Goal: Information Seeking & Learning: Learn about a topic

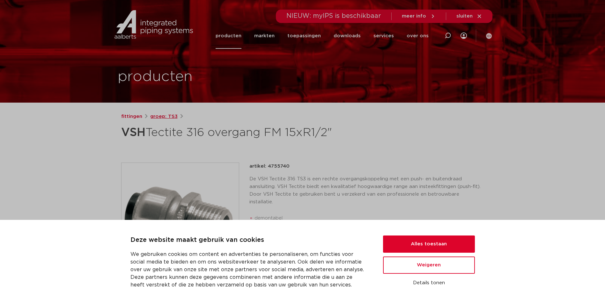
click at [165, 118] on link "groep: TS3" at bounding box center [163, 117] width 27 height 8
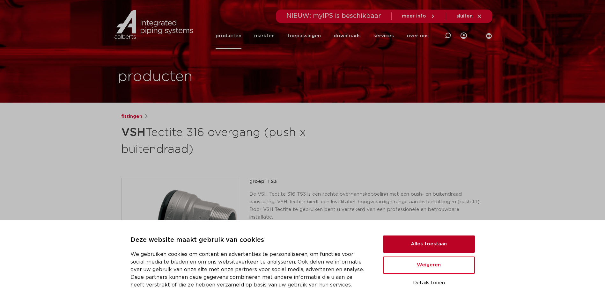
click at [451, 248] on button "Alles toestaan" at bounding box center [429, 244] width 92 height 17
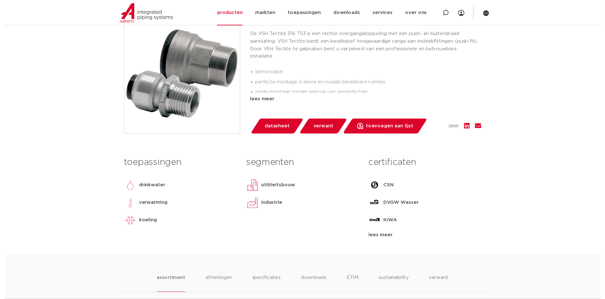
scroll to position [159, 0]
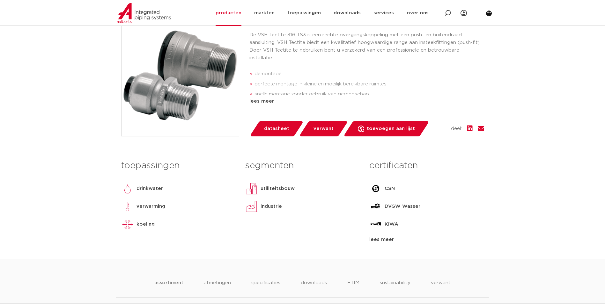
click at [273, 132] on span "datasheet" at bounding box center [276, 129] width 25 height 10
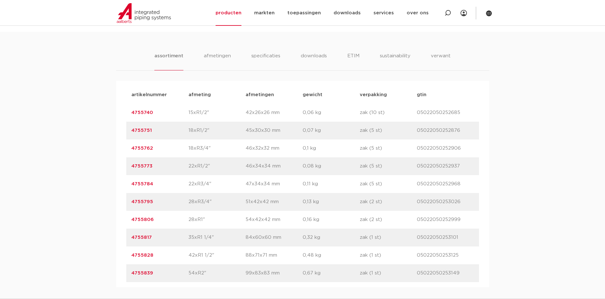
scroll to position [414, 0]
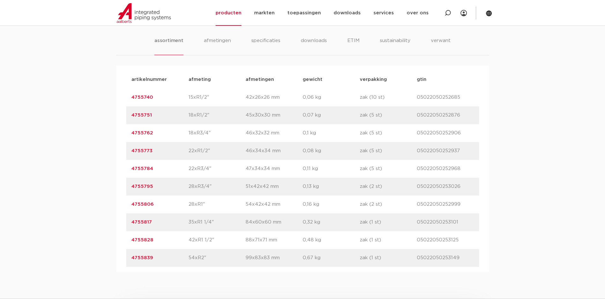
click at [147, 167] on link "4755784" at bounding box center [142, 168] width 22 height 5
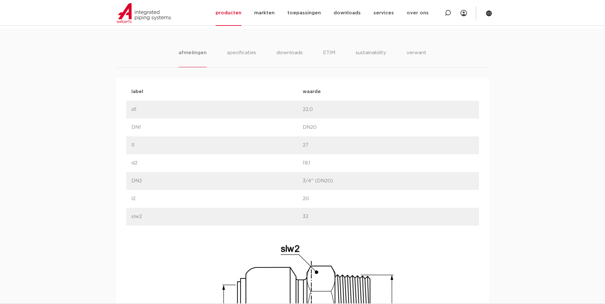
scroll to position [363, 0]
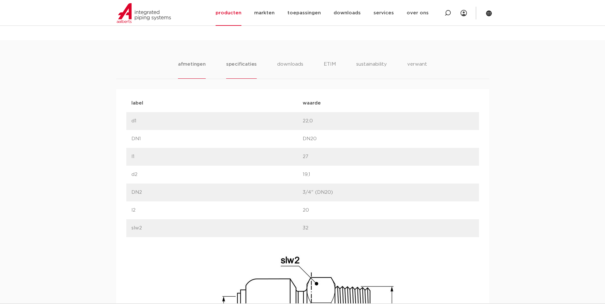
click at [235, 65] on li "specificaties" at bounding box center [241, 70] width 31 height 18
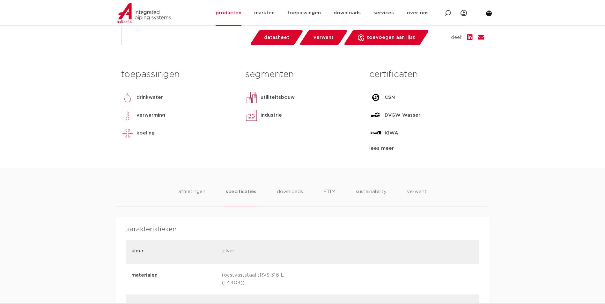
scroll to position [203, 0]
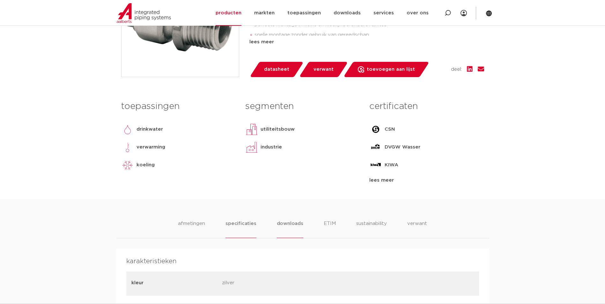
click at [280, 226] on li "downloads" at bounding box center [290, 229] width 26 height 18
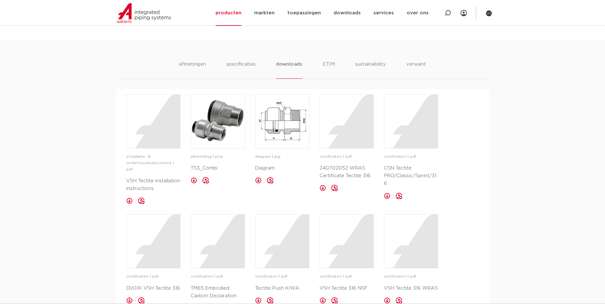
scroll to position [395, 0]
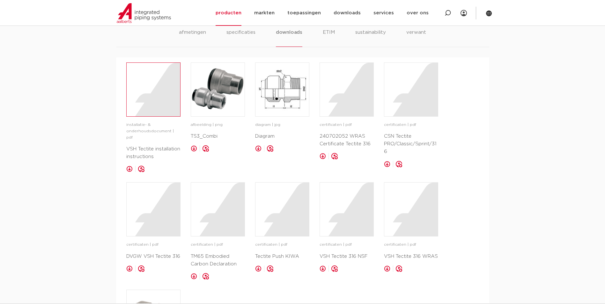
click at [144, 105] on div at bounding box center [154, 90] width 54 height 54
click at [223, 86] on img at bounding box center [218, 90] width 54 height 54
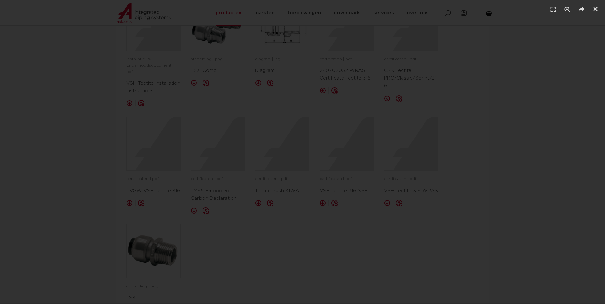
scroll to position [490, 0]
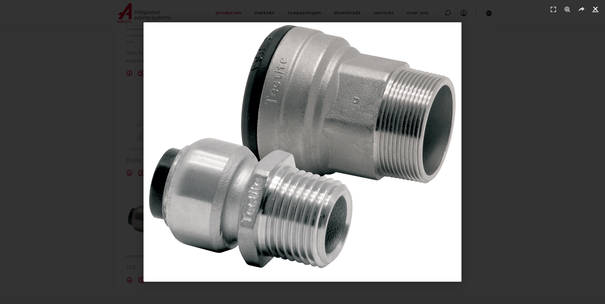
click at [594, 10] on icon "Sluiten (Esc)" at bounding box center [595, 9] width 6 height 6
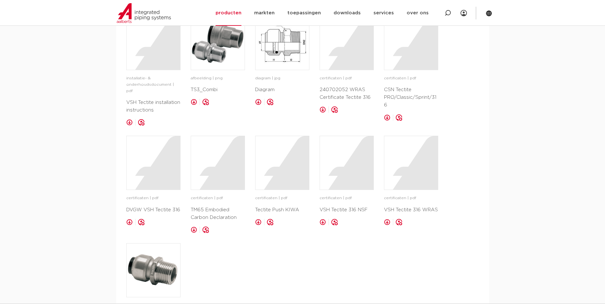
scroll to position [426, 0]
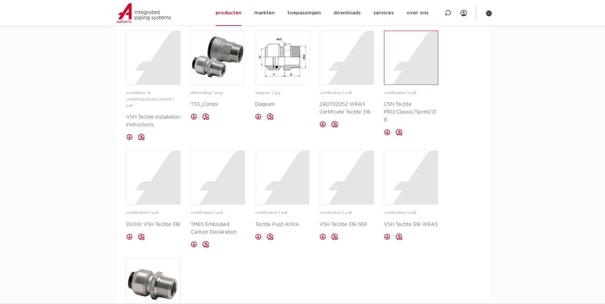
click at [423, 67] on div at bounding box center [411, 58] width 54 height 54
click at [157, 171] on div at bounding box center [154, 178] width 54 height 54
click at [349, 168] on div at bounding box center [347, 178] width 54 height 54
click at [400, 193] on div at bounding box center [411, 178] width 54 height 54
click at [162, 270] on img at bounding box center [154, 285] width 54 height 54
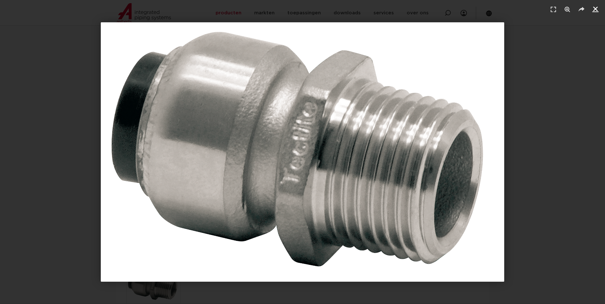
click at [598, 7] on icon "Sluiten (Esc)" at bounding box center [595, 9] width 6 height 6
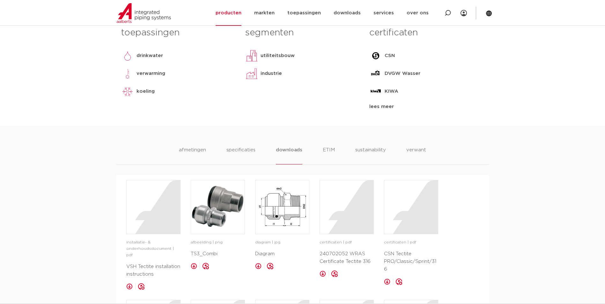
scroll to position [267, 0]
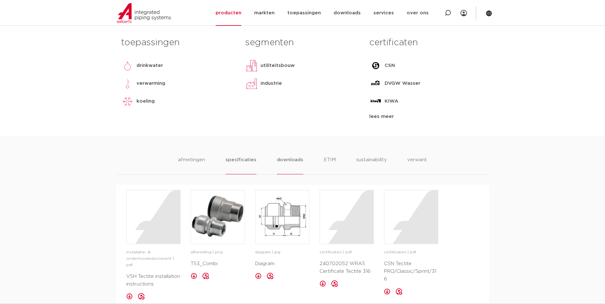
click at [242, 162] on li "specificaties" at bounding box center [240, 165] width 31 height 18
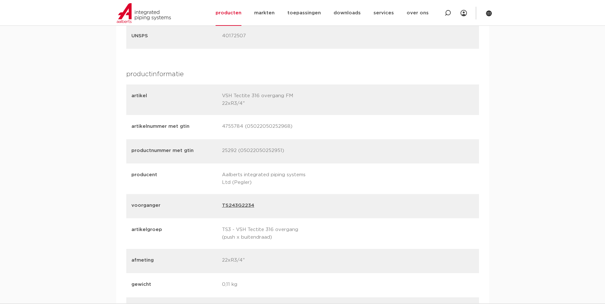
scroll to position [809, 0]
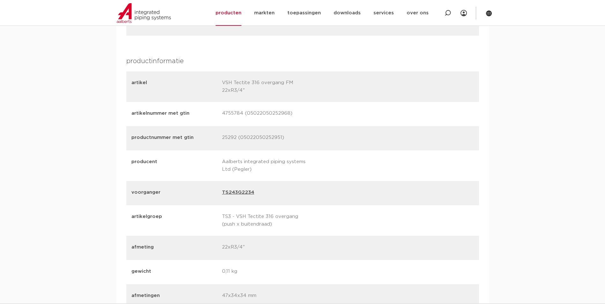
click at [246, 189] on link "TS243G2234" at bounding box center [238, 193] width 32 height 9
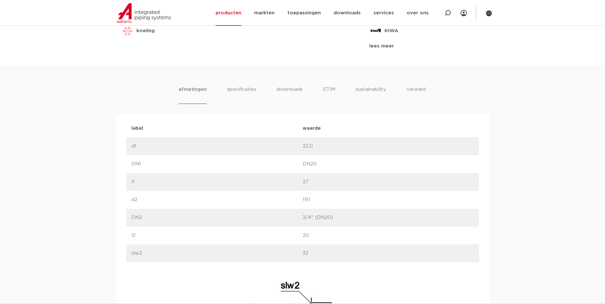
scroll to position [331, 0]
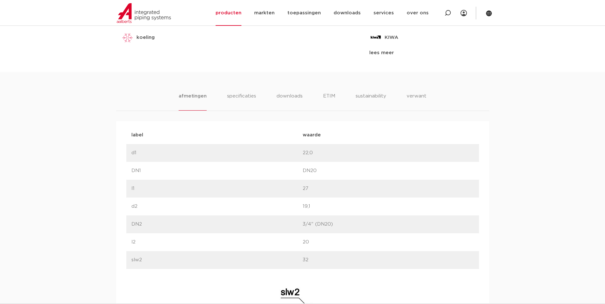
click at [257, 96] on ul "afmetingen specificaties downloads ETIM sustainability verwant" at bounding box center [301, 101] width 247 height 18
click at [254, 97] on li "specificaties" at bounding box center [241, 101] width 31 height 18
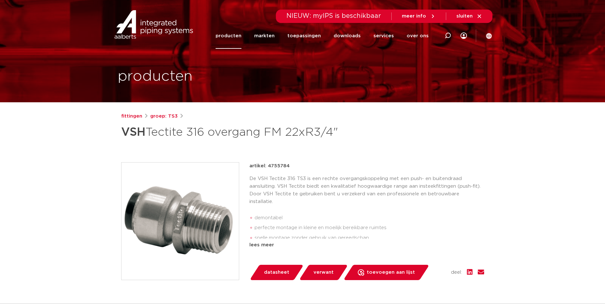
scroll to position [0, 0]
click at [161, 114] on link "groep: TS3" at bounding box center [163, 117] width 27 height 8
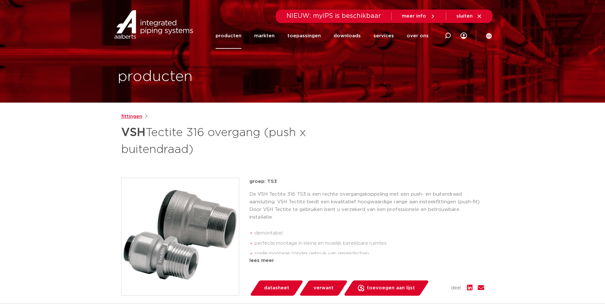
click at [137, 115] on link "fittingen" at bounding box center [131, 117] width 21 height 8
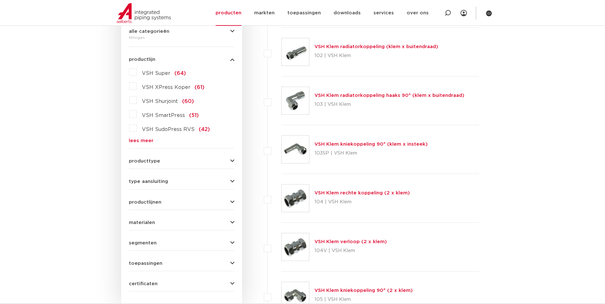
scroll to position [159, 0]
click at [149, 141] on link "lees meer" at bounding box center [181, 140] width 105 height 5
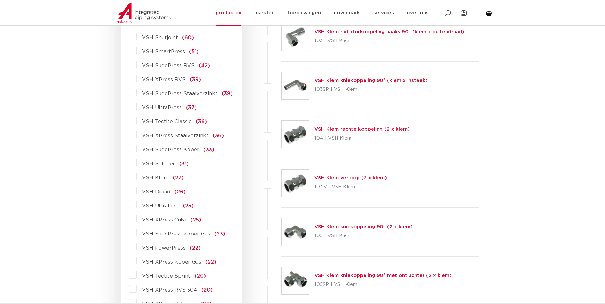
scroll to position [223, 0]
click at [137, 120] on label "VSH Tectite Classic (36)" at bounding box center [172, 120] width 70 height 10
click at [0, 0] on input "VSH Tectite Classic (36)" at bounding box center [0, 0] width 0 height 0
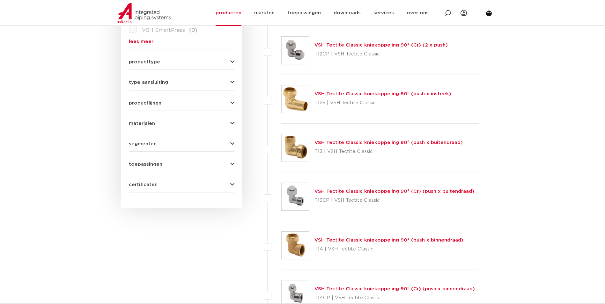
scroll to position [127, 0]
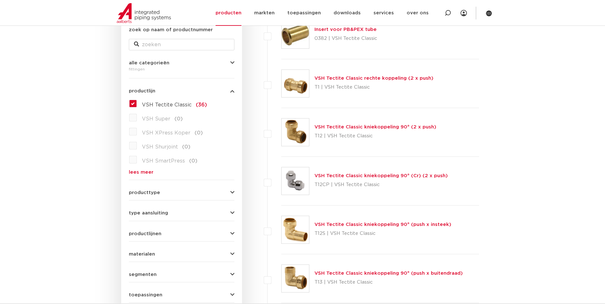
click at [137, 104] on label "VSH Tectite Classic (36)" at bounding box center [172, 103] width 70 height 10
click at [0, 0] on input "VSH Tectite Classic (36)" at bounding box center [0, 0] width 0 height 0
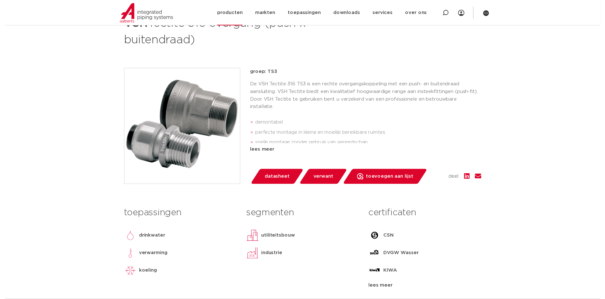
scroll to position [96, 0]
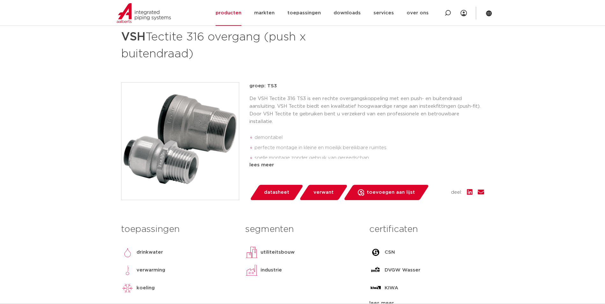
click at [271, 189] on span "datasheet" at bounding box center [276, 192] width 25 height 10
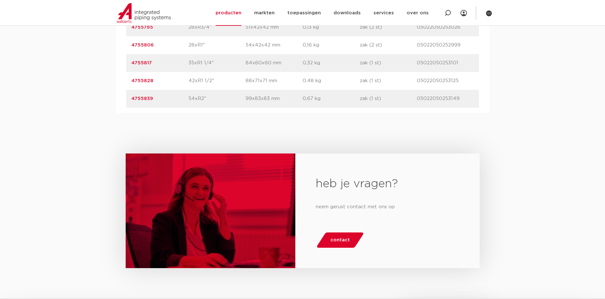
scroll to position [382, 0]
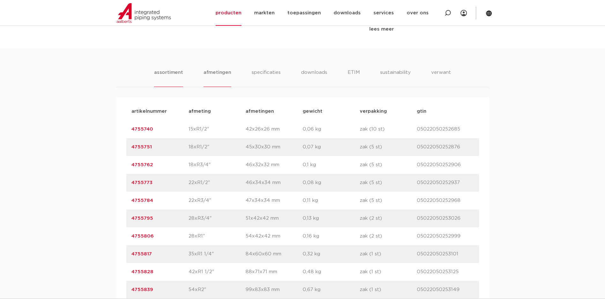
click at [211, 79] on li "afmetingen" at bounding box center [217, 78] width 28 height 18
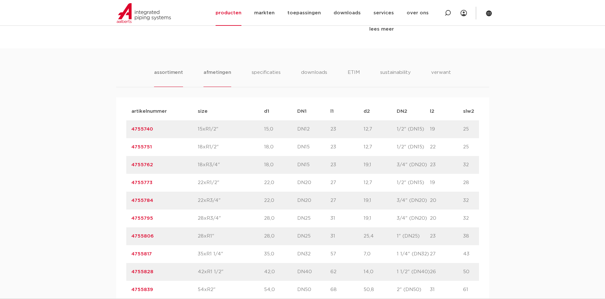
click at [174, 73] on li "assortiment" at bounding box center [168, 78] width 29 height 18
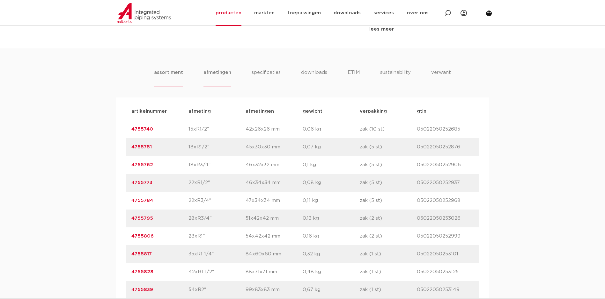
click at [209, 72] on li "afmetingen" at bounding box center [217, 78] width 28 height 18
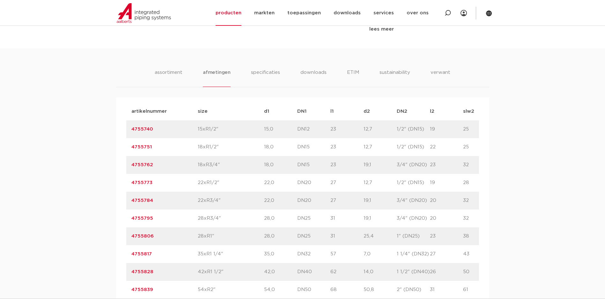
click at [147, 128] on link "4755740" at bounding box center [142, 129] width 22 height 5
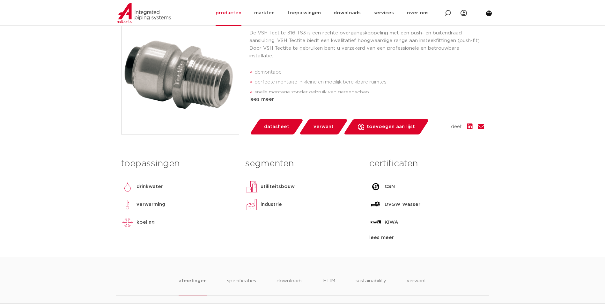
scroll to position [127, 0]
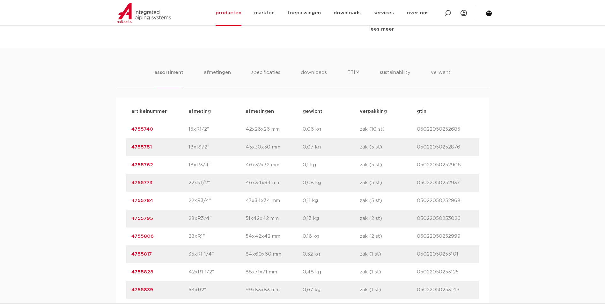
scroll to position [402, 0]
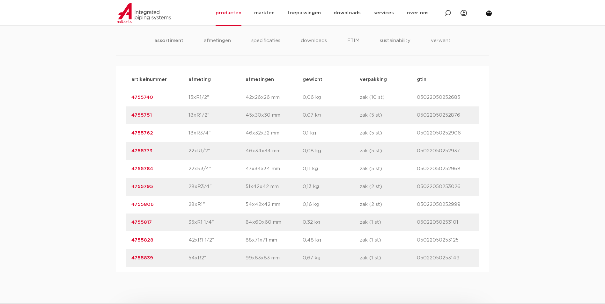
click at [149, 170] on link "4755784" at bounding box center [142, 168] width 22 height 5
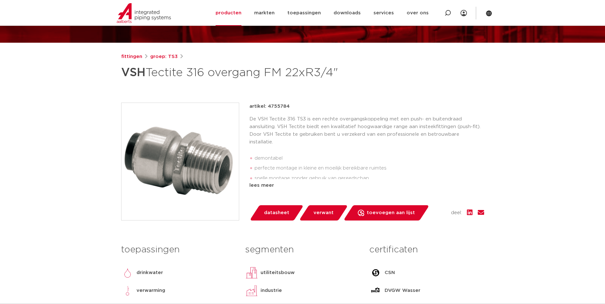
scroll to position [32, 0]
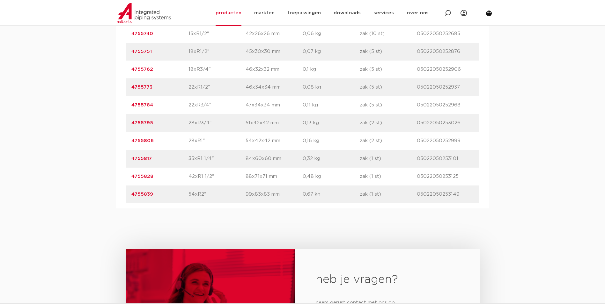
click at [143, 142] on link "4755806" at bounding box center [142, 140] width 22 height 5
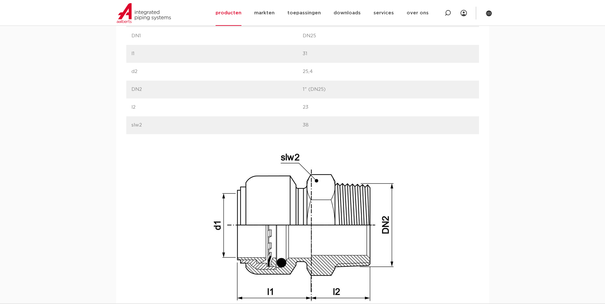
scroll to position [478, 0]
